Goal: Task Accomplishment & Management: Complete application form

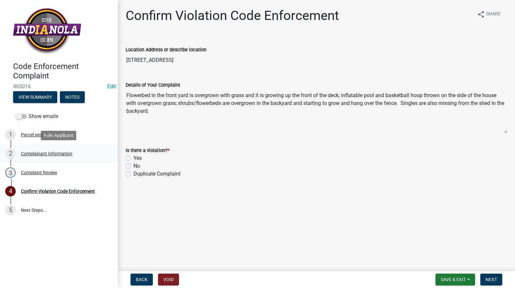
click at [38, 155] on div "Complainant Information" at bounding box center [46, 154] width 51 height 5
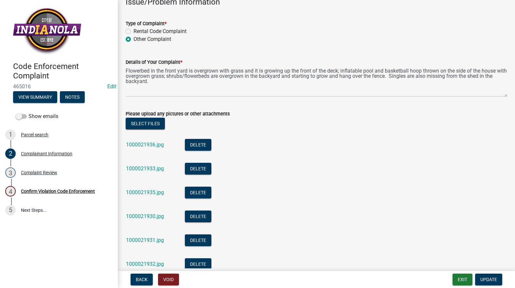
scroll to position [229, 0]
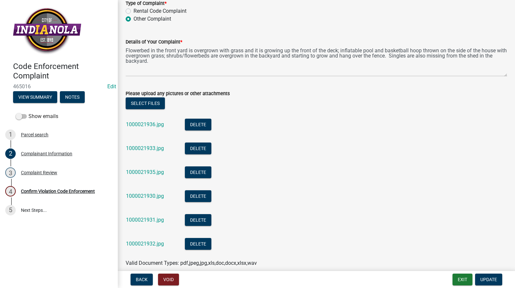
click at [146, 120] on div "1000021936.jpg" at bounding box center [150, 125] width 48 height 13
click at [145, 124] on link "1000021936.jpg" at bounding box center [145, 124] width 38 height 6
click at [152, 147] on link "1000021933.jpg" at bounding box center [145, 148] width 38 height 6
click at [138, 169] on div "1000021935.jpg" at bounding box center [150, 173] width 48 height 13
click at [140, 172] on link "1000021935.jpg" at bounding box center [145, 172] width 38 height 6
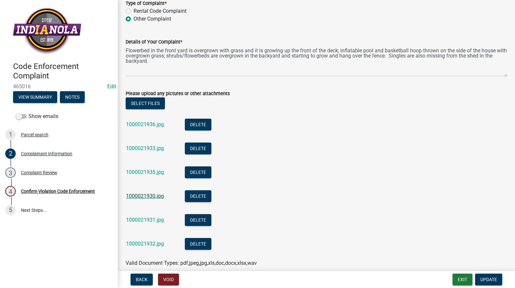
click at [141, 194] on link "1000021930.jpg" at bounding box center [145, 196] width 38 height 6
